Goal: Ask a question

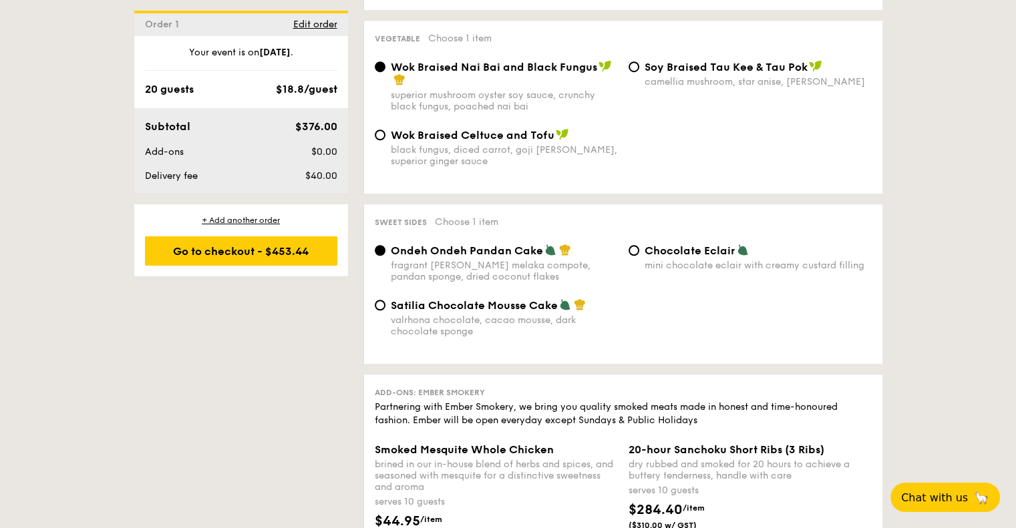
scroll to position [1014, 0]
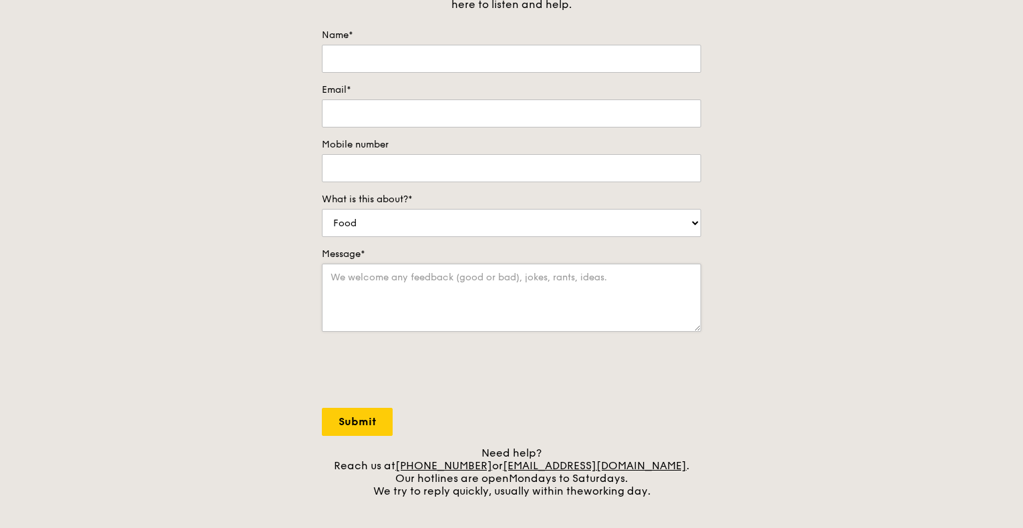
scroll to position [67, 0]
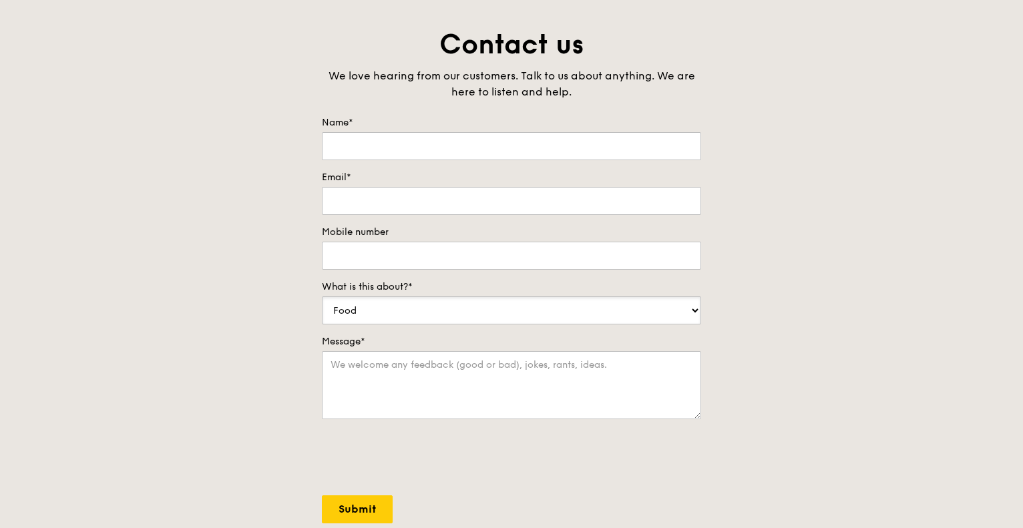
click at [451, 309] on select "Food Service Billing/Payment Catering Others" at bounding box center [511, 311] width 379 height 28
select select "Catering"
click at [322, 297] on select "Food Service Billing/Payment Catering Others" at bounding box center [511, 311] width 379 height 28
click at [377, 363] on textarea "Message*" at bounding box center [511, 385] width 379 height 68
click at [534, 361] on textarea "Hello! I have an inquiry on the mini buffet (" at bounding box center [511, 385] width 379 height 68
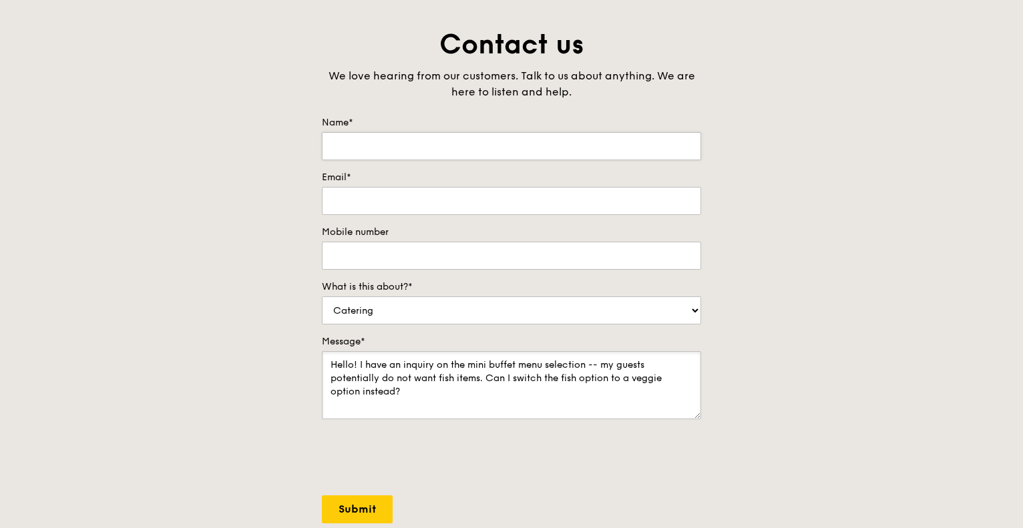
type textarea "Hello! I have an inquiry on the mini buffet menu selection -- my guests potenti…"
click at [494, 144] on input "Name*" at bounding box center [511, 146] width 379 height 28
type input "[PERSON_NAME]"
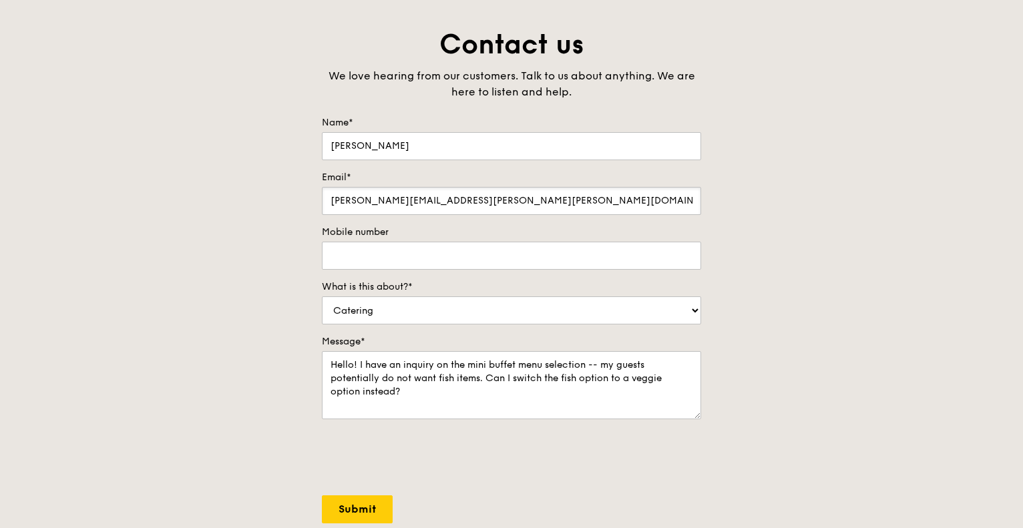
type input "[PERSON_NAME][EMAIL_ADDRESS][PERSON_NAME][PERSON_NAME][DOMAIN_NAME]"
click at [394, 256] on input "Mobile number" at bounding box center [511, 256] width 379 height 28
paste input "8729 0394"
type input "8729 0394"
click at [408, 362] on textarea "Hello! I have an inquiry on the mini buffet menu selection -- my guests potenti…" at bounding box center [511, 385] width 379 height 68
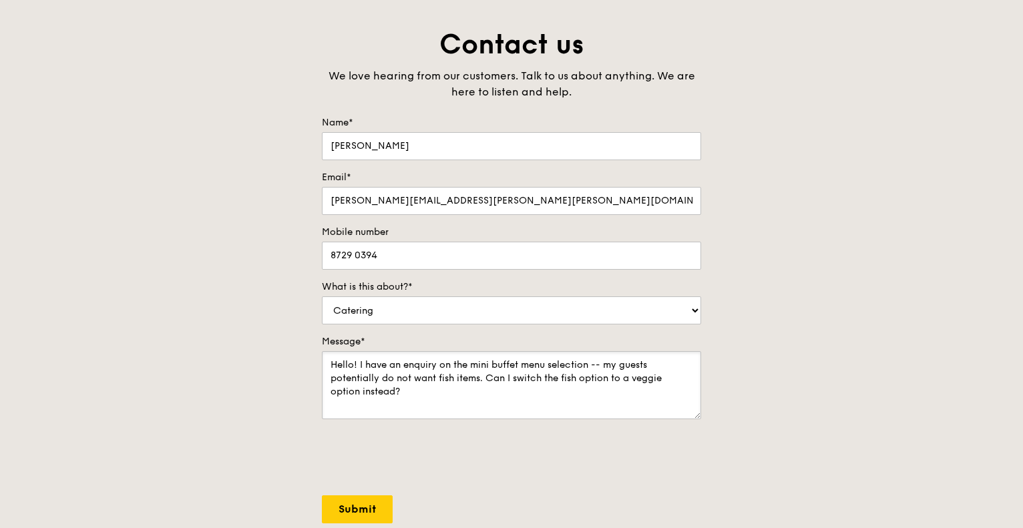
click at [593, 360] on textarea "Hello! I have an enquiry on the mini buffet menu selection -- my guests potenti…" at bounding box center [511, 385] width 379 height 68
paste textarea "[URL][DOMAIN_NAME]"
click at [430, 392] on textarea "Hello! I have an enquiry on the mini buffet menu selection ([URL][DOMAIN_NAME])…" at bounding box center [511, 385] width 379 height 68
click at [687, 393] on textarea "Hello! I have an enquiry on the mini buffet menu selection ([URL][DOMAIN_NAME])…" at bounding box center [511, 385] width 379 height 68
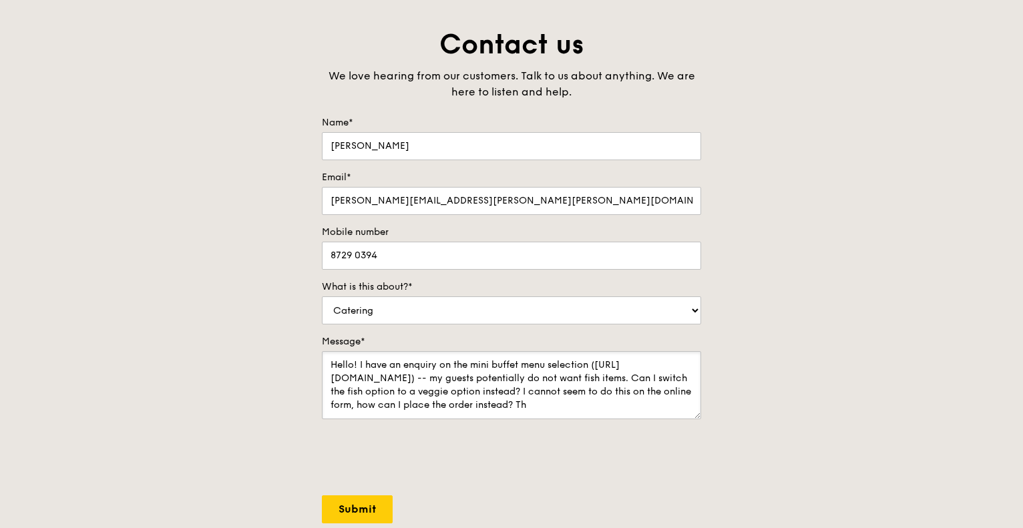
scroll to position [5, 0]
click at [629, 384] on textarea "Hello! I have an enquiry on the mini buffet menu selection ([URL][DOMAIN_NAME])…" at bounding box center [511, 385] width 379 height 68
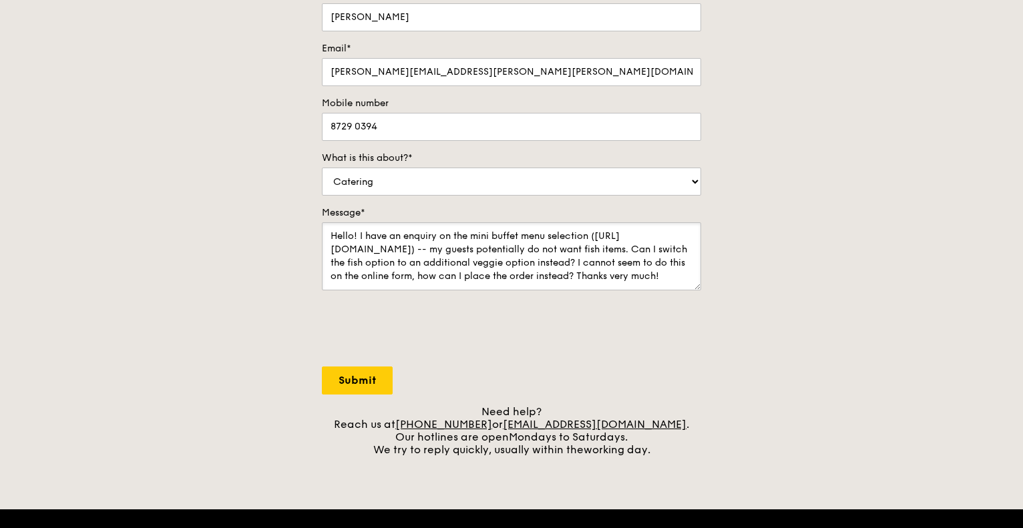
scroll to position [200, 0]
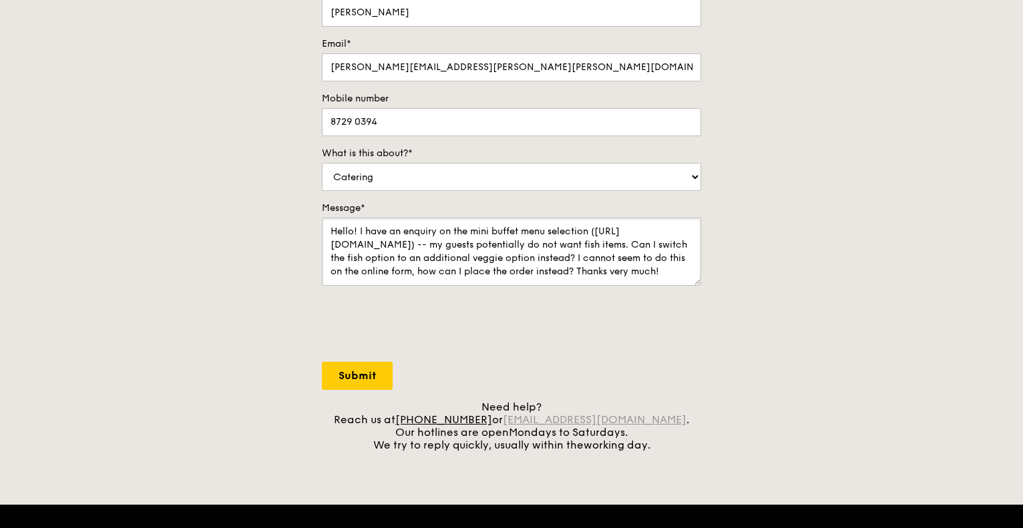
type textarea "Hello! I have an enquiry on the mini buffet menu selection ([URL][DOMAIN_NAME])…"
click at [485, 242] on textarea "Hello! I have an enquiry on the mini buffet menu selection ([URL][DOMAIN_NAME])…" at bounding box center [511, 252] width 379 height 68
click at [484, 242] on textarea "Hello! I have an enquiry on the mini buffet menu selection ([URL][DOMAIN_NAME])…" at bounding box center [511, 252] width 379 height 68
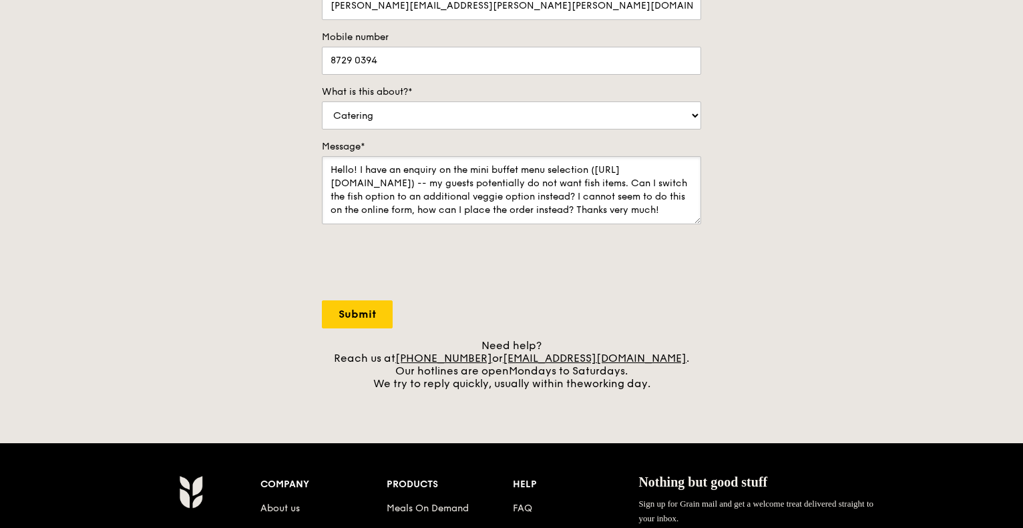
scroll to position [267, 0]
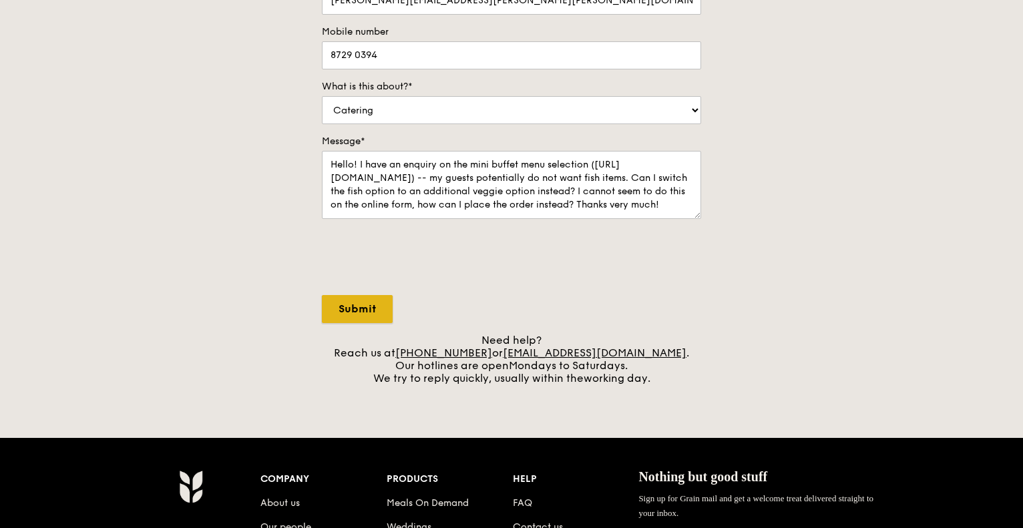
click at [347, 311] on input "Submit" at bounding box center [357, 309] width 71 height 28
select select "Food"
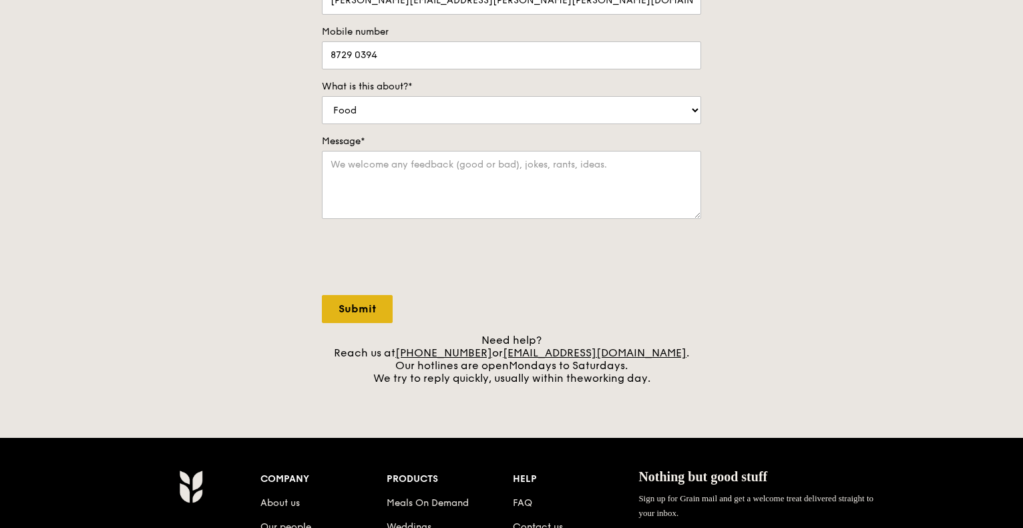
scroll to position [0, 0]
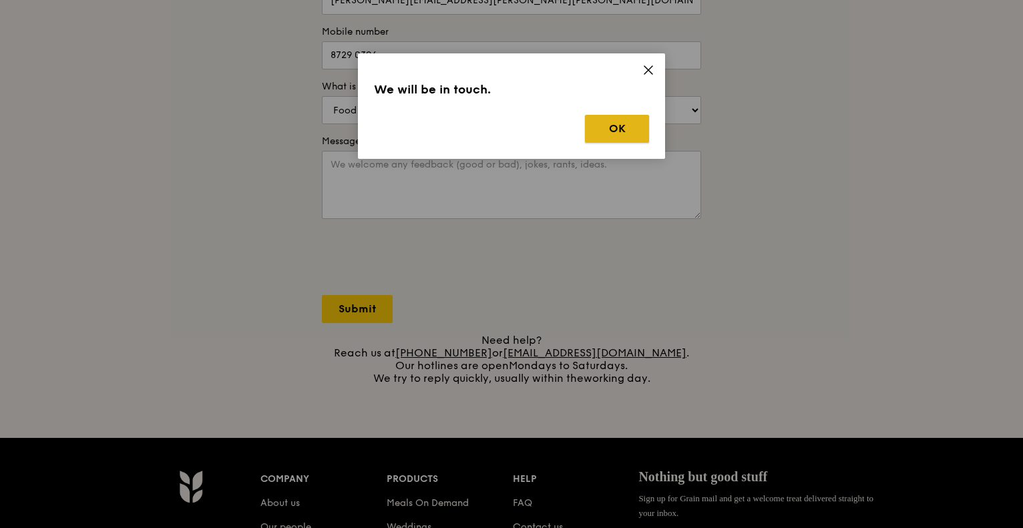
click at [617, 127] on button "OK" at bounding box center [617, 129] width 64 height 28
